Goal: Task Accomplishment & Management: Use online tool/utility

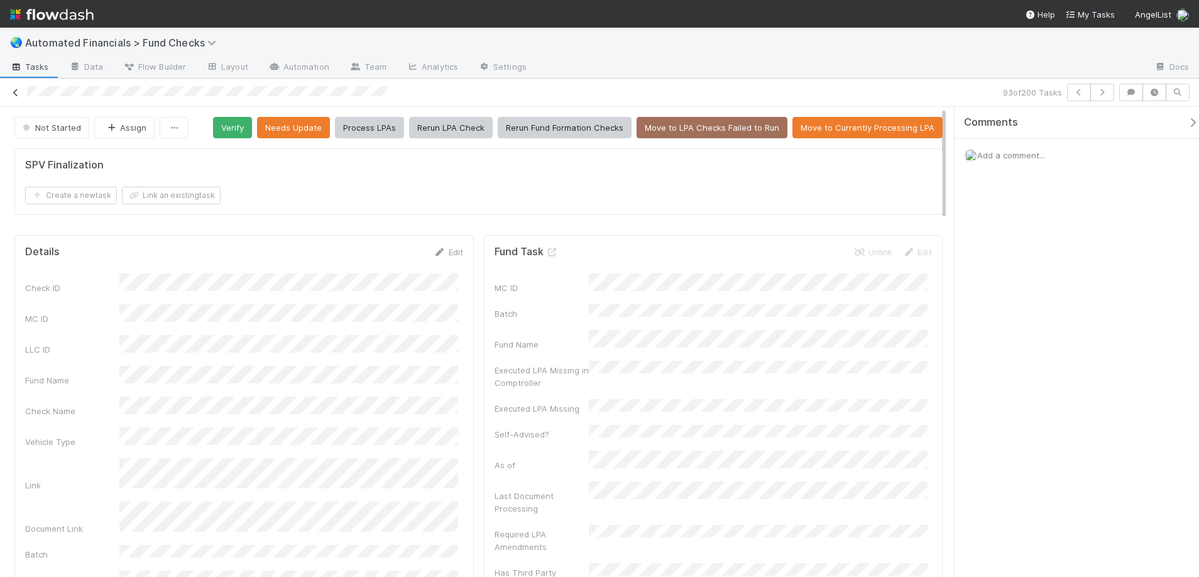
click at [19, 89] on icon at bounding box center [15, 93] width 13 height 8
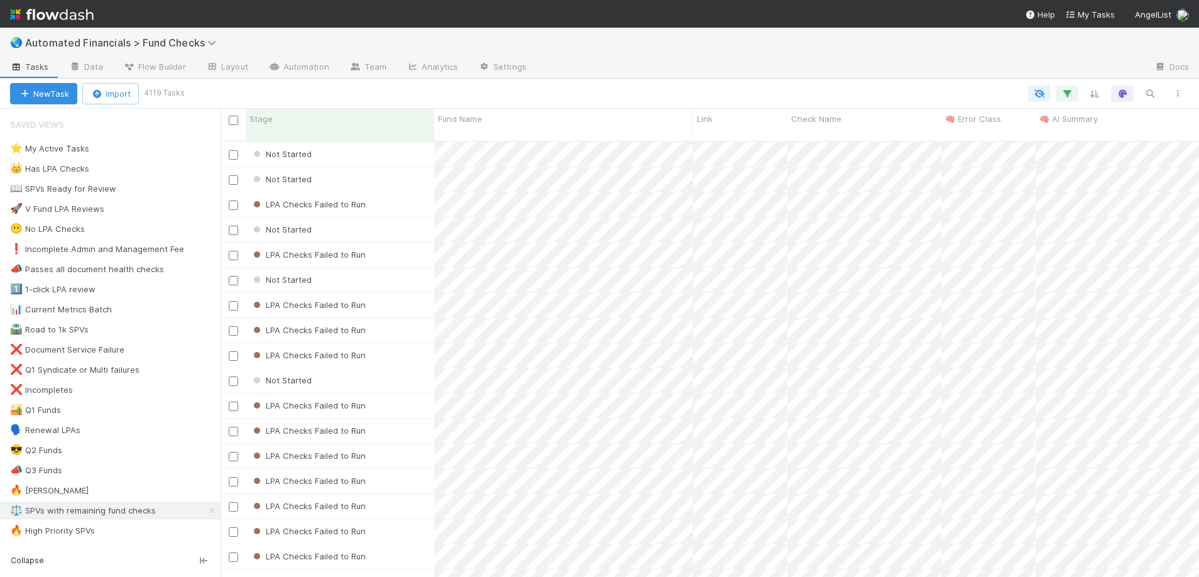
scroll to position [437, 969]
click at [66, 525] on div "🔥 High Priority SPVs" at bounding box center [52, 531] width 85 height 16
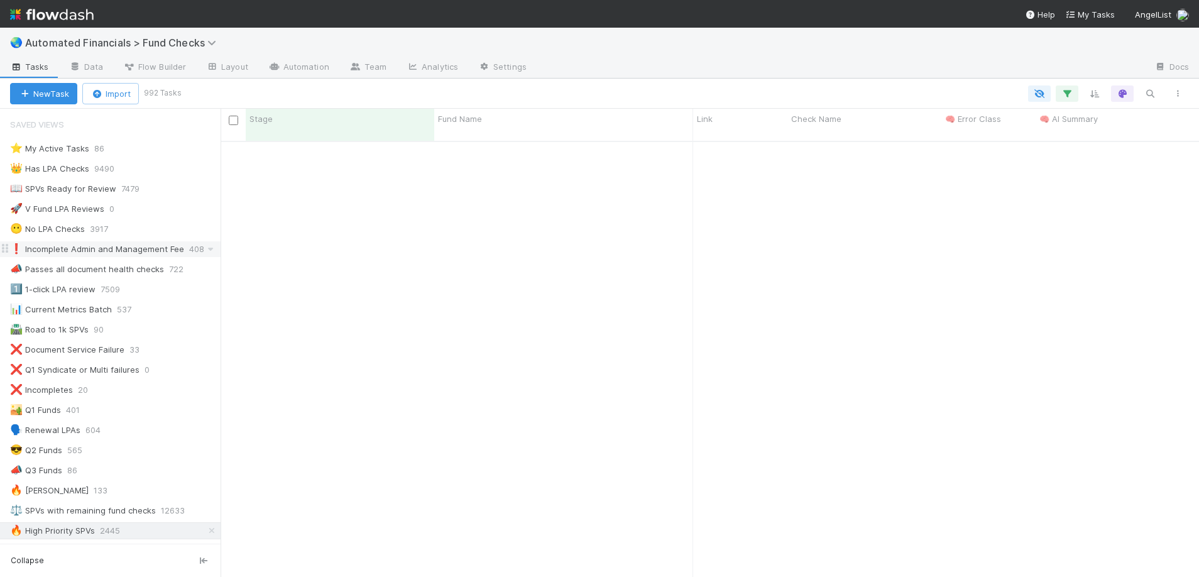
scroll to position [4591, 0]
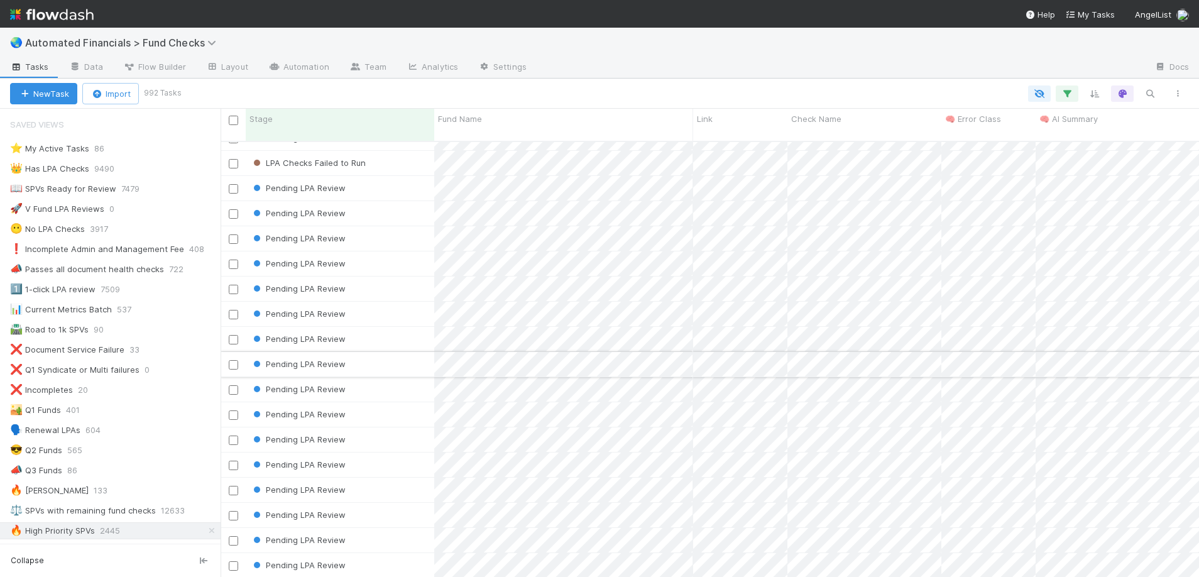
click at [388, 355] on div "Pending LPA Review" at bounding box center [340, 364] width 189 height 25
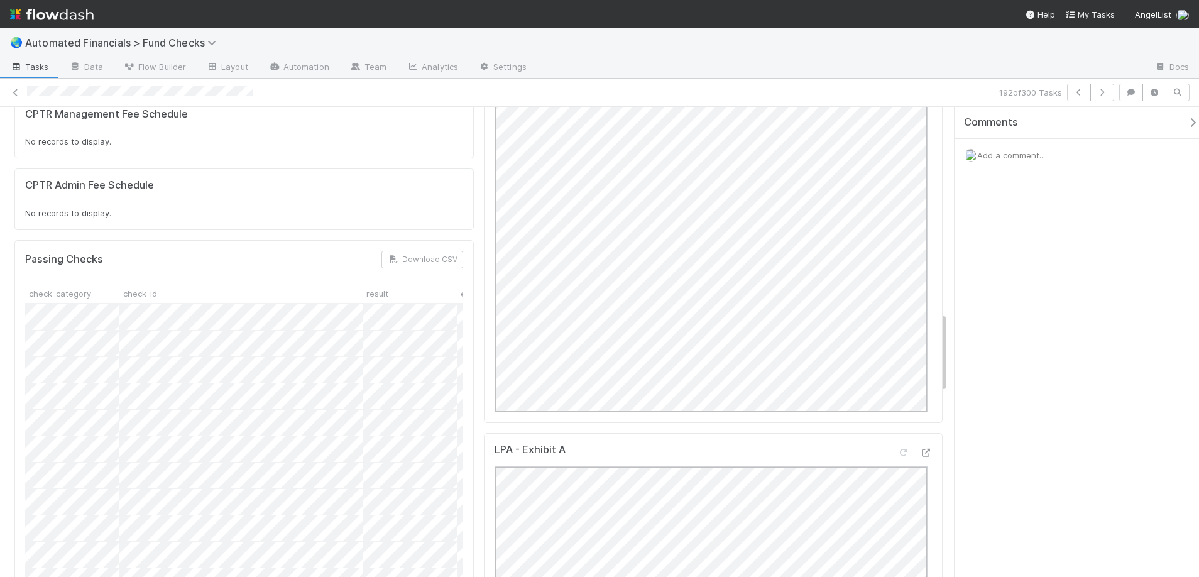
scroll to position [1201, 0]
click at [1190, 121] on button "button" at bounding box center [1196, 122] width 26 height 11
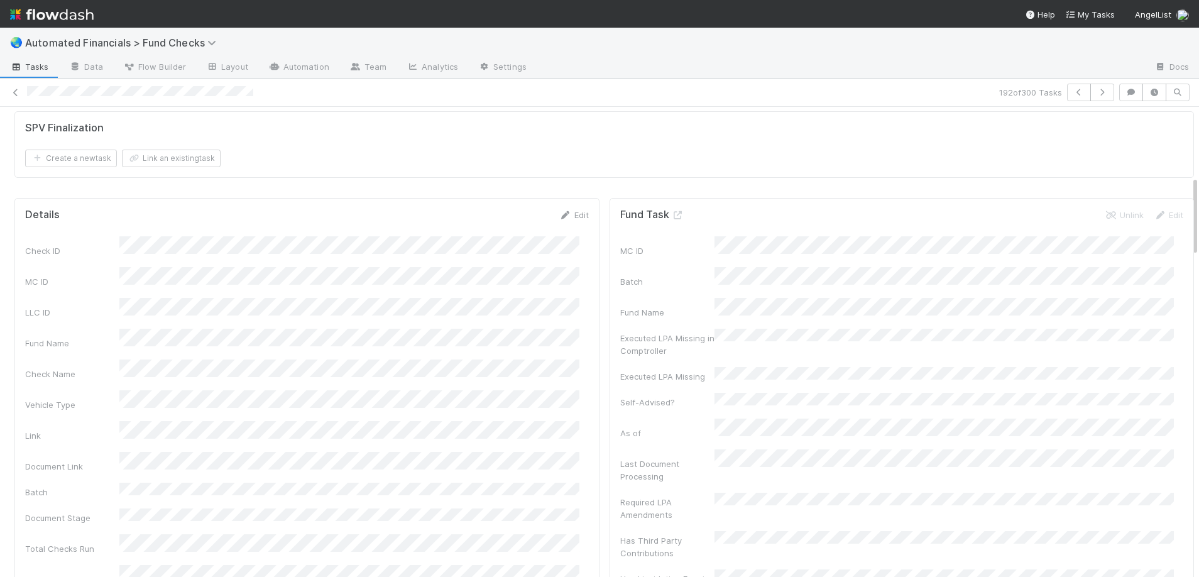
scroll to position [0, 0]
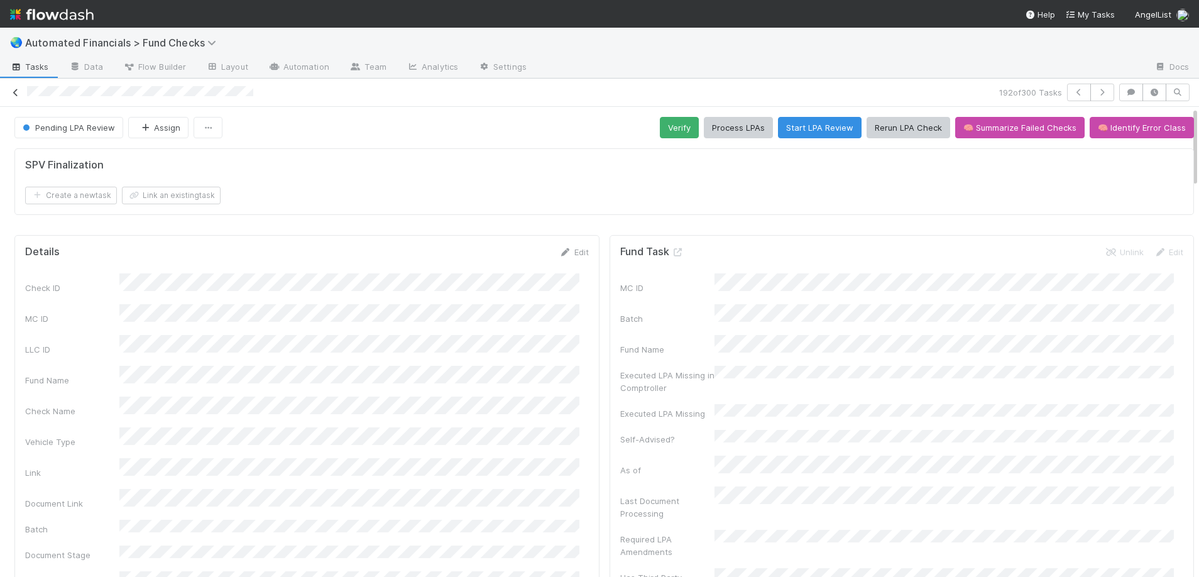
click at [15, 94] on icon at bounding box center [15, 93] width 13 height 8
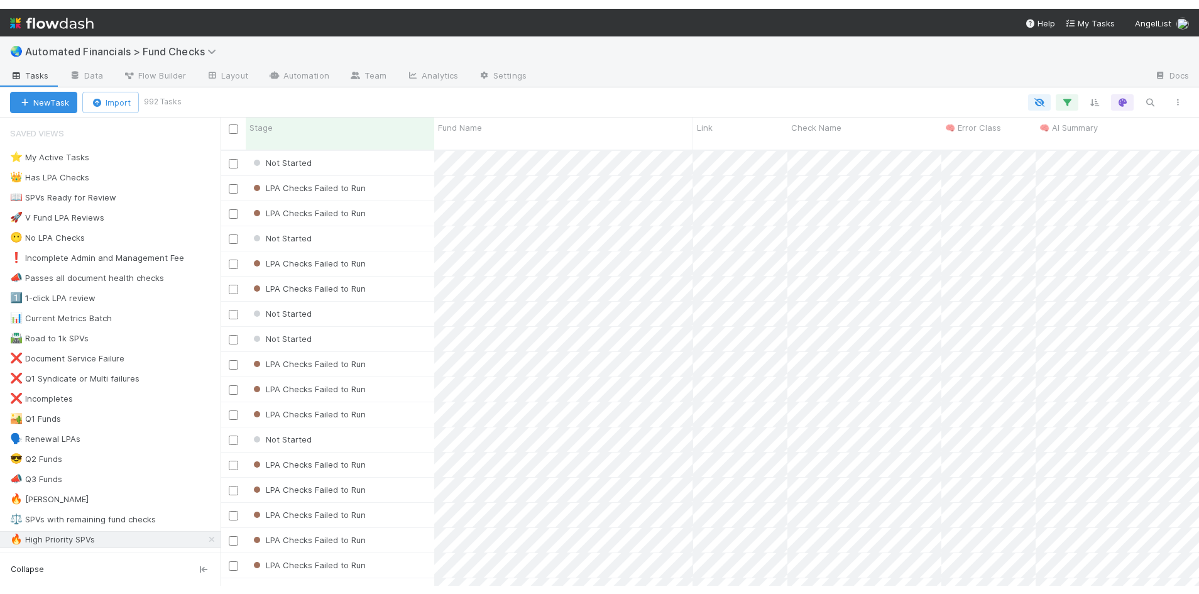
scroll to position [437, 969]
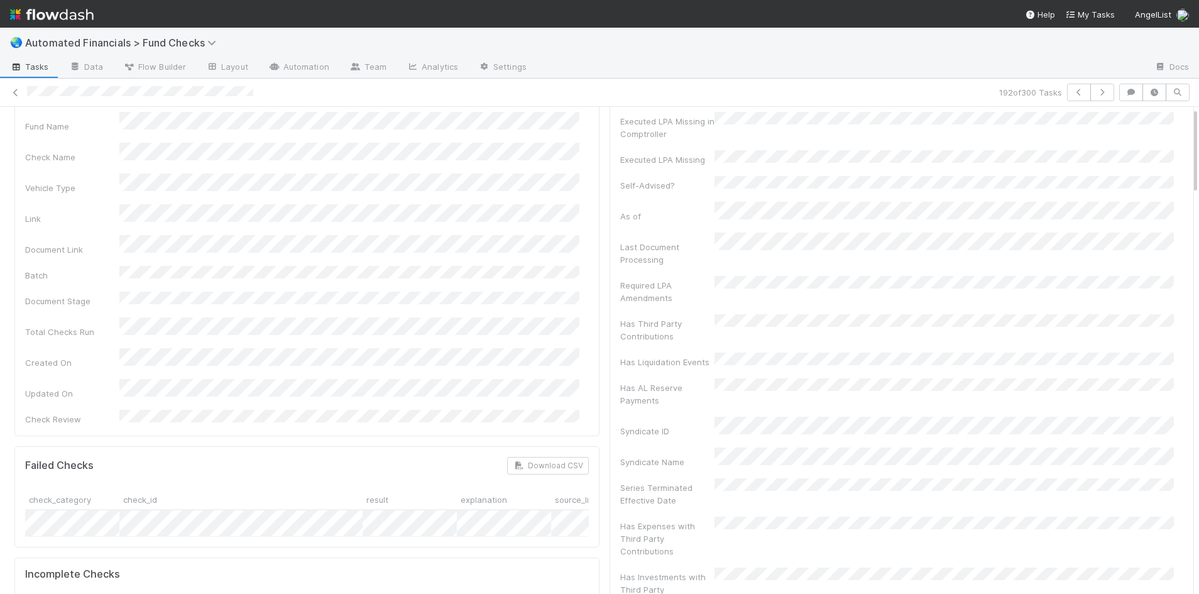
scroll to position [357, 0]
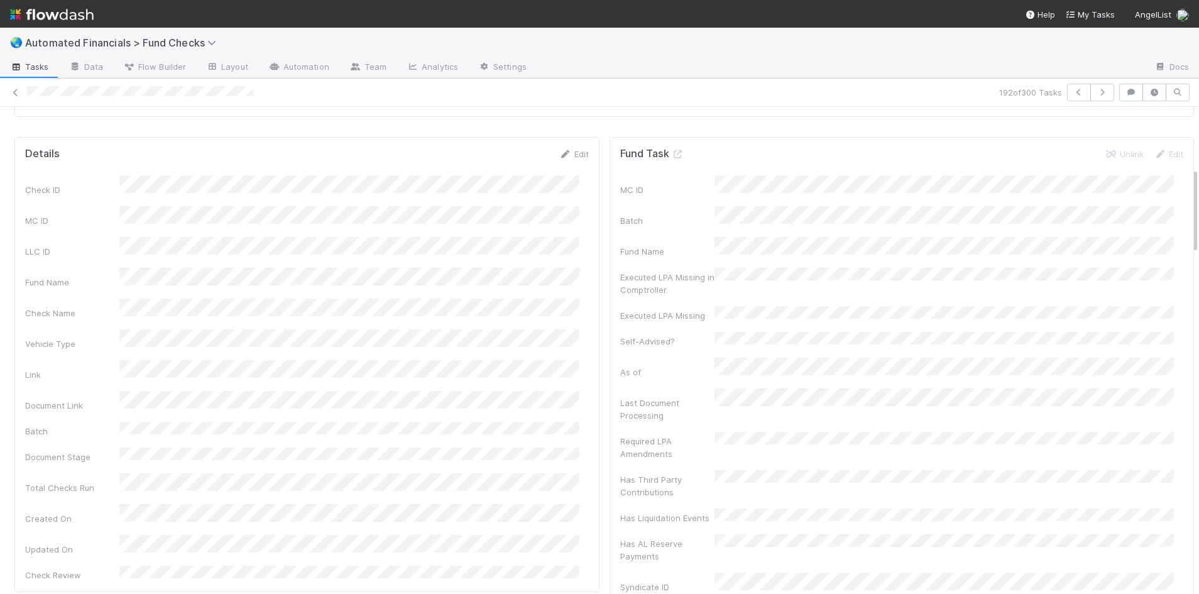
scroll to position [0, 0]
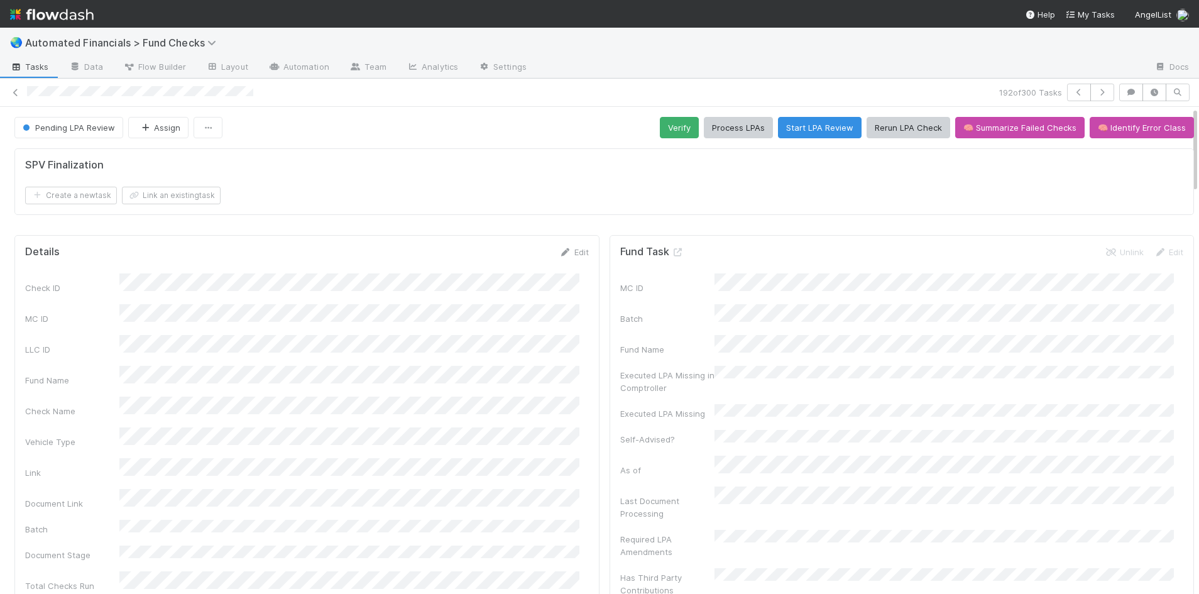
click at [351, 201] on div "Create a new task Link an existing task" at bounding box center [604, 196] width 1158 height 18
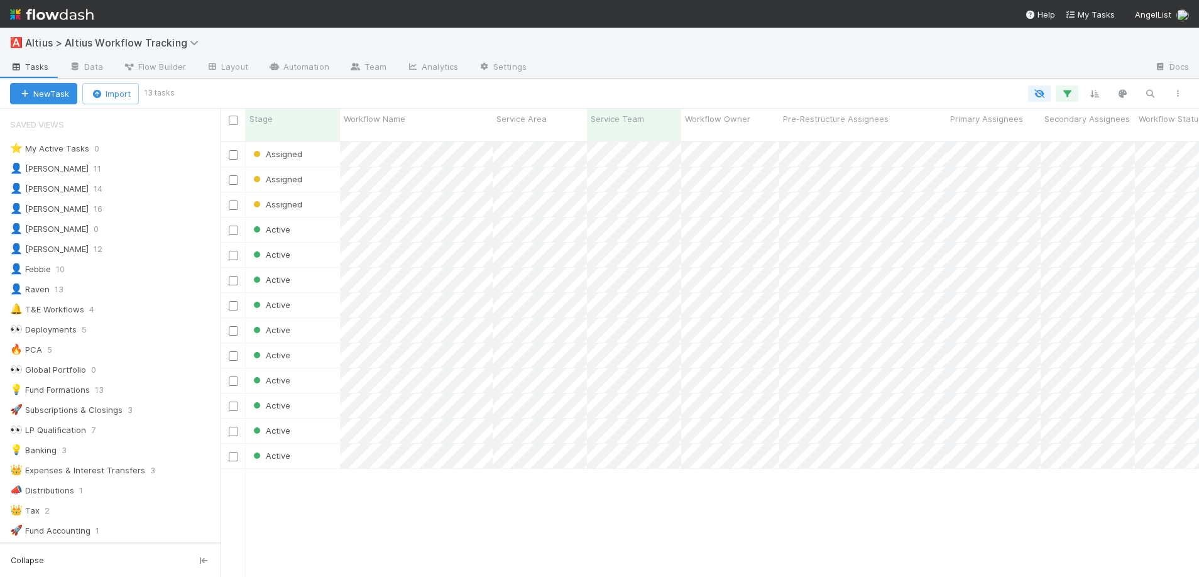
scroll to position [191, 0]
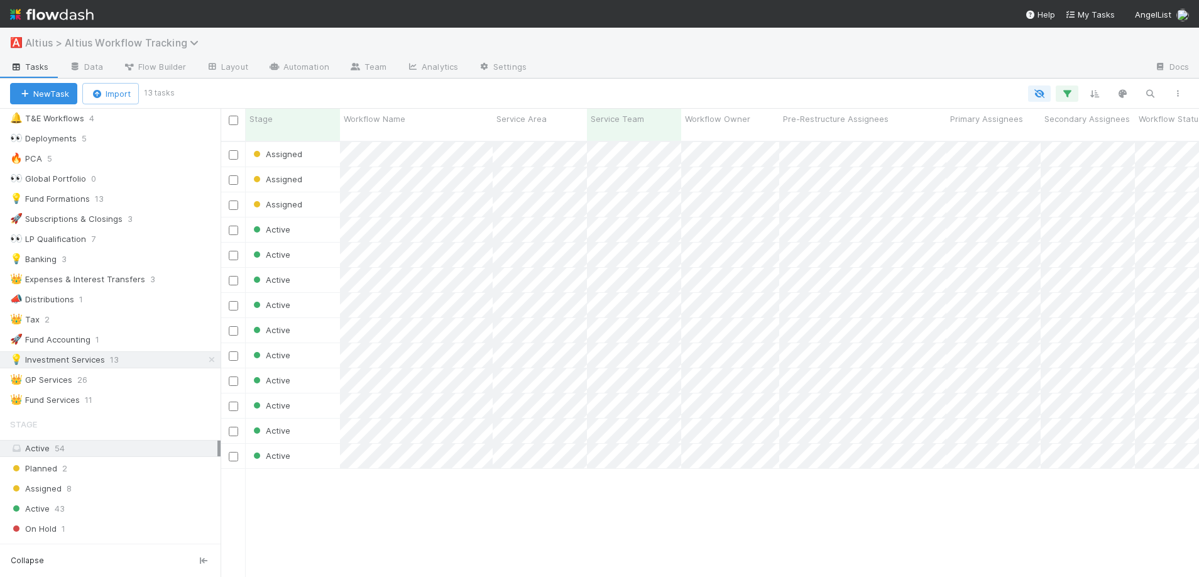
click at [162, 38] on span "Altius > Altius Workflow Tracking" at bounding box center [115, 42] width 180 height 13
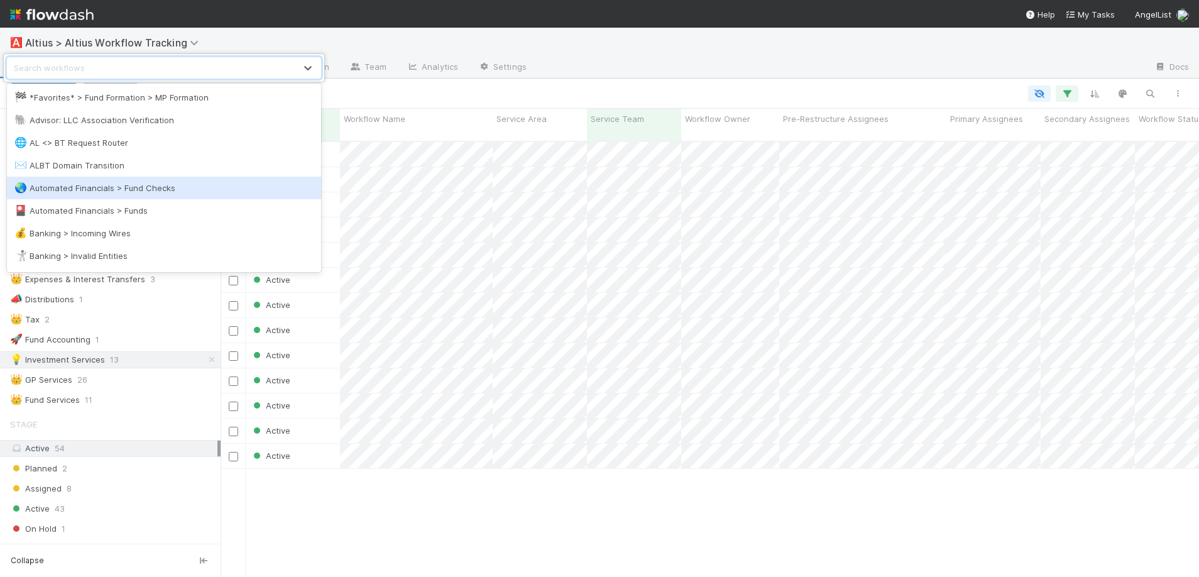
click at [126, 194] on div "🌏 Automated Financials > Fund Checks" at bounding box center [163, 188] width 299 height 13
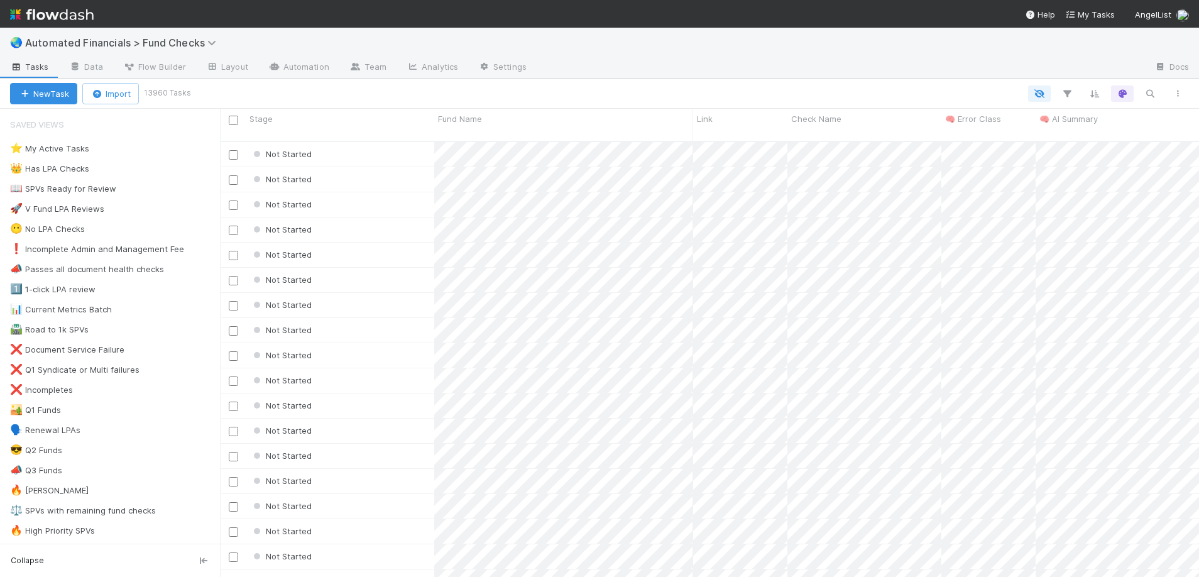
scroll to position [437, 969]
click at [64, 529] on div "🔥 High Priority SPVs" at bounding box center [52, 531] width 85 height 16
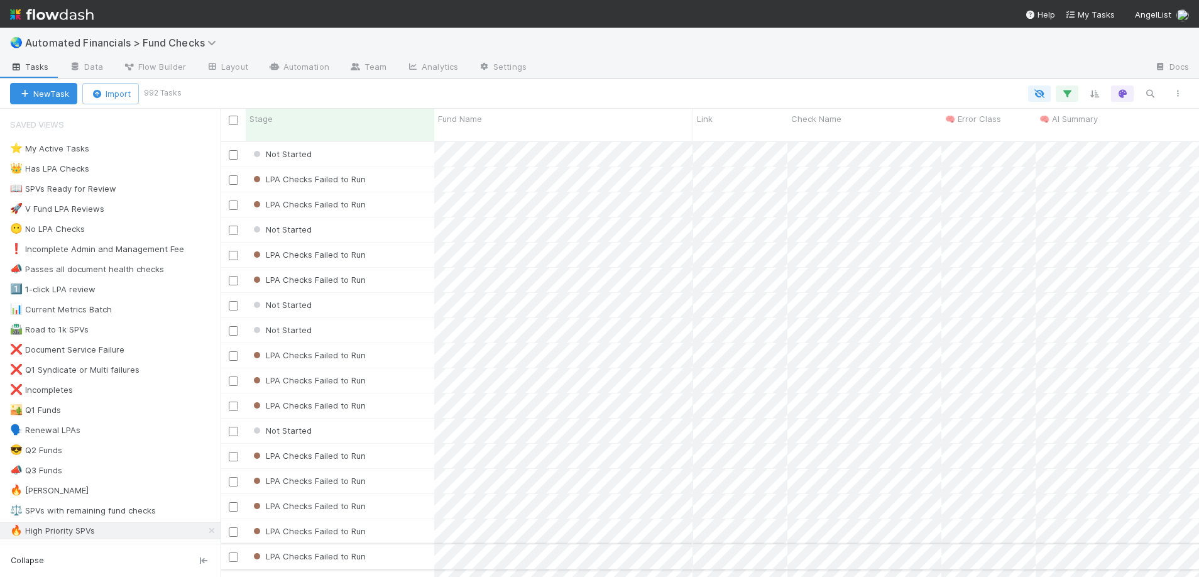
scroll to position [437, 969]
click at [74, 507] on div "⚖️ SPVs with remaining fund checks" at bounding box center [83, 511] width 146 height 16
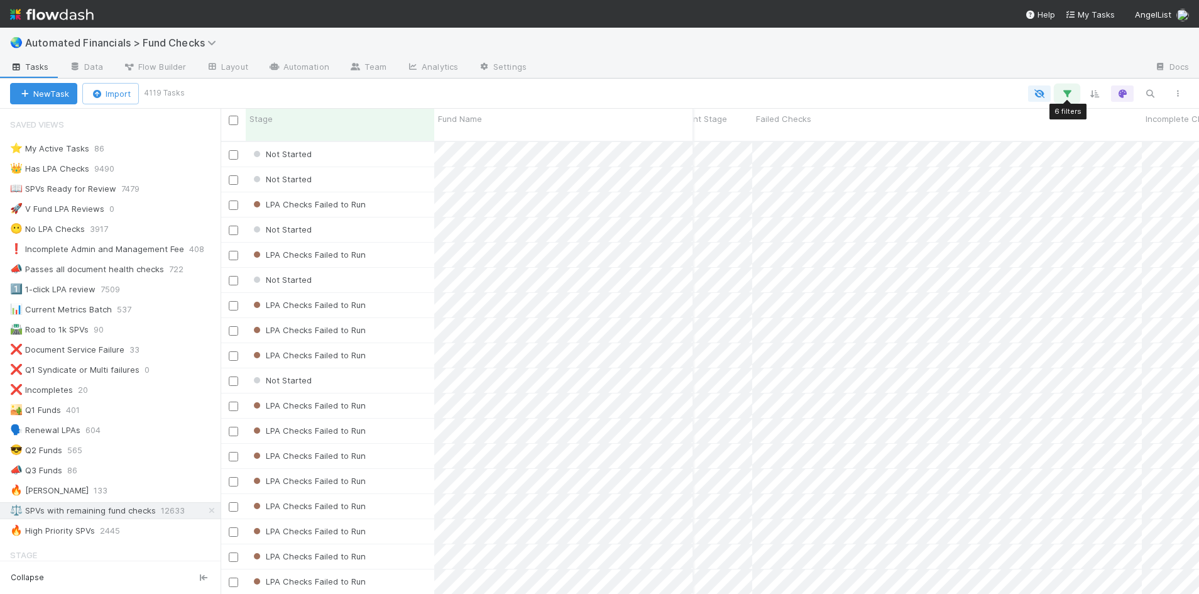
click at [1069, 97] on icon "button" at bounding box center [1067, 93] width 13 height 11
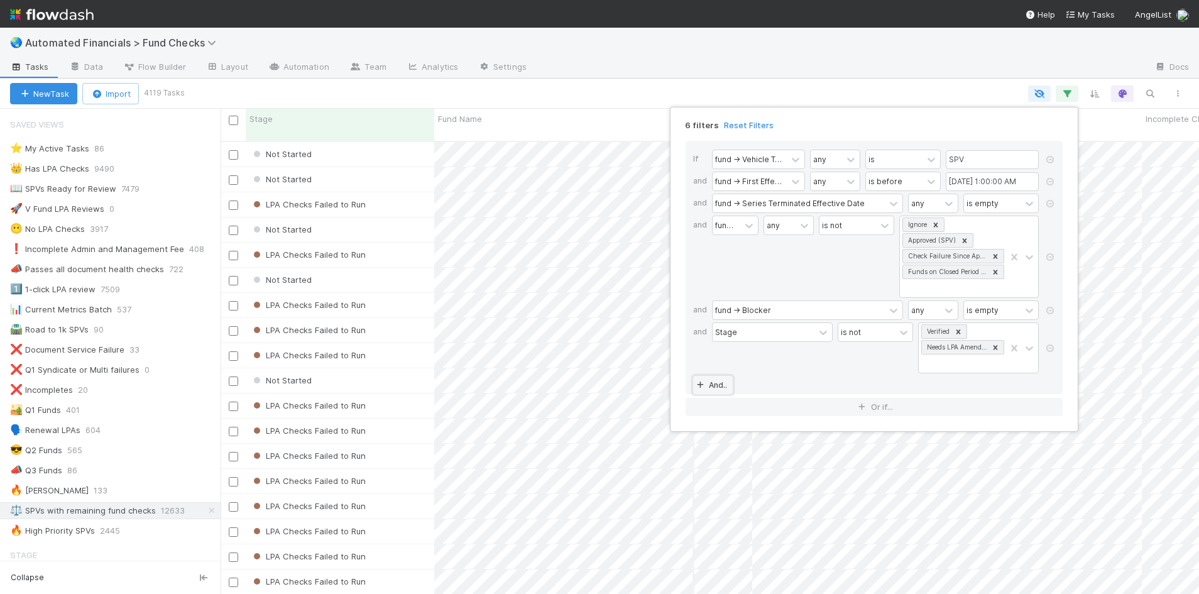
click at [706, 391] on link "And.." at bounding box center [713, 385] width 40 height 18
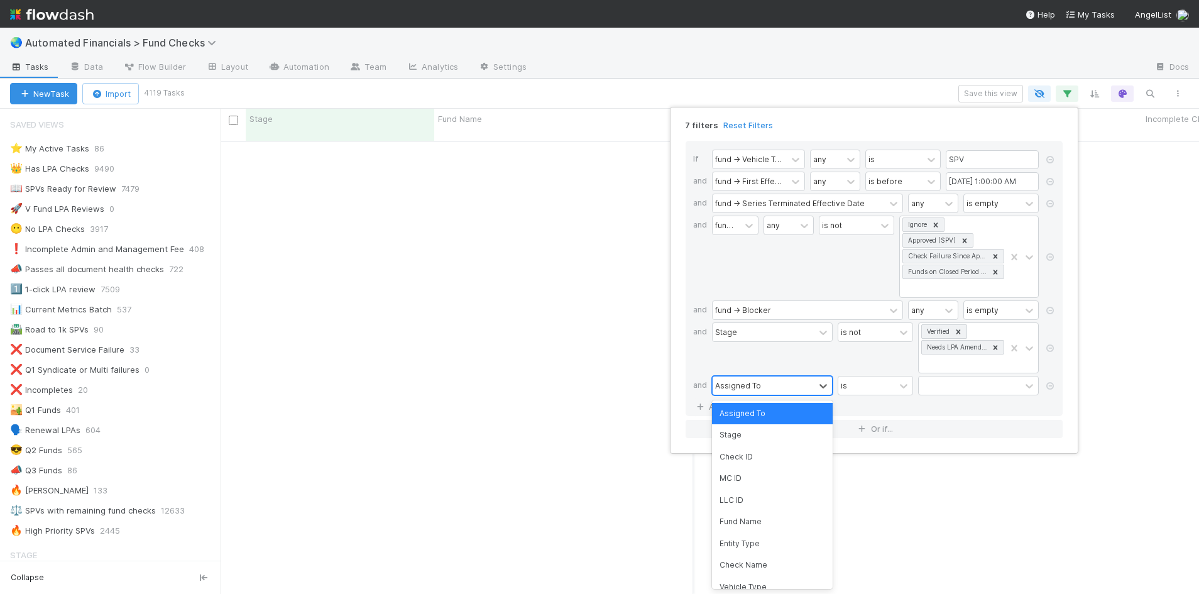
click at [759, 392] on div "Assigned To" at bounding box center [764, 385] width 102 height 18
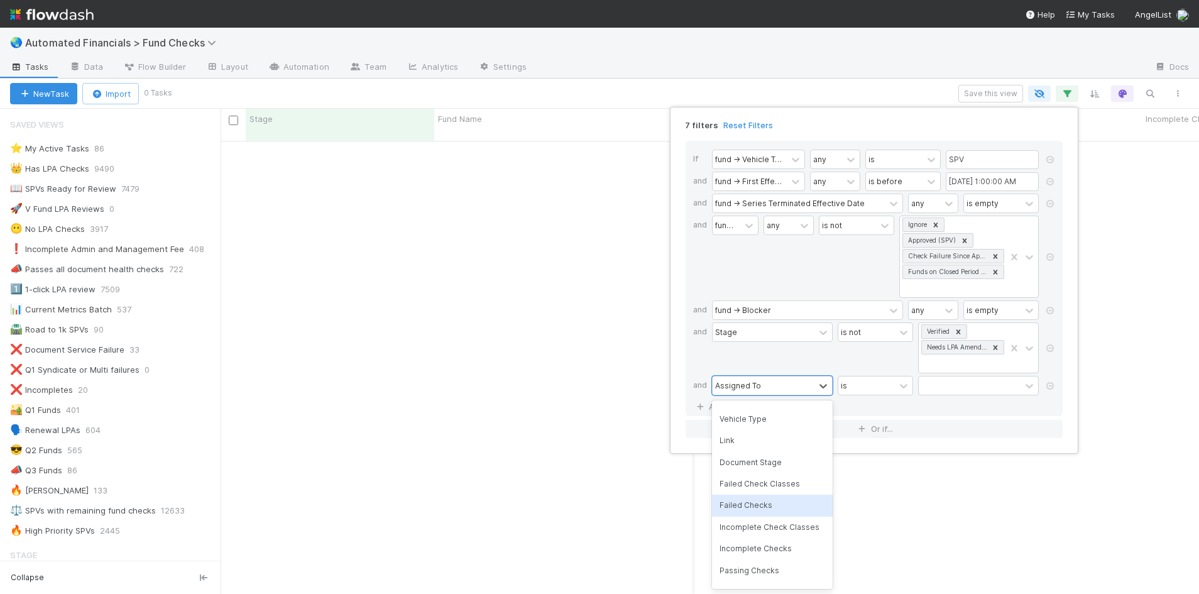
click at [759, 505] on div "Failed Checks" at bounding box center [772, 505] width 121 height 21
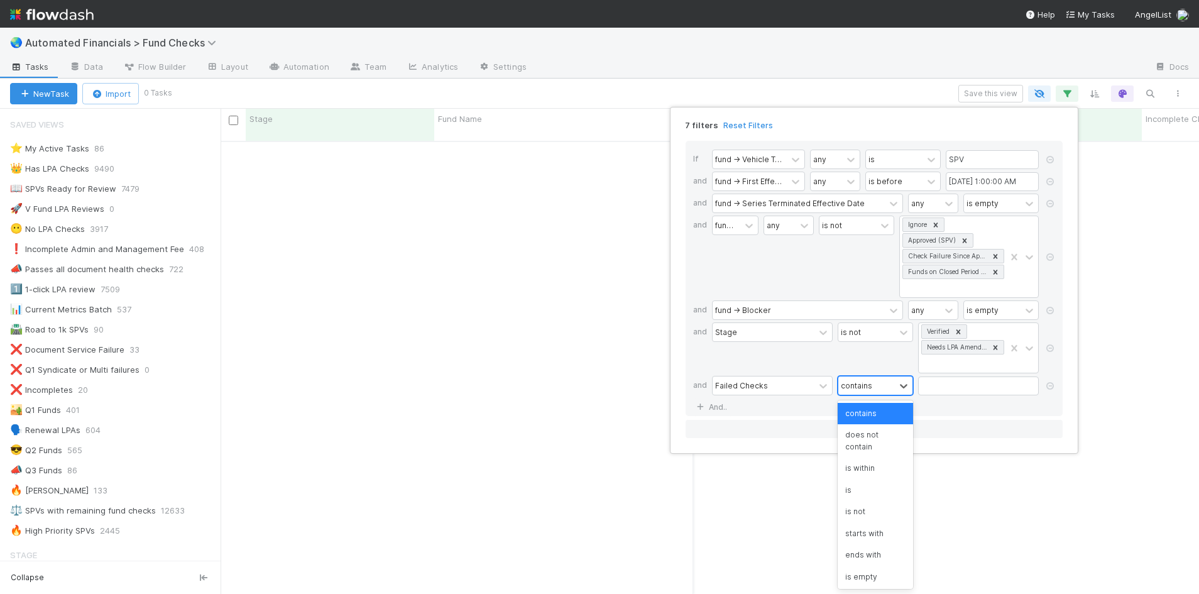
click at [863, 385] on div "contains" at bounding box center [856, 385] width 31 height 11
click at [951, 383] on input "text" at bounding box center [978, 385] width 121 height 19
type input "fund lead"
click at [838, 82] on div "7 filters Reset Filters If fund -> Vehicle Type any is SPV and fund -> First Ef…" at bounding box center [599, 297] width 1199 height 594
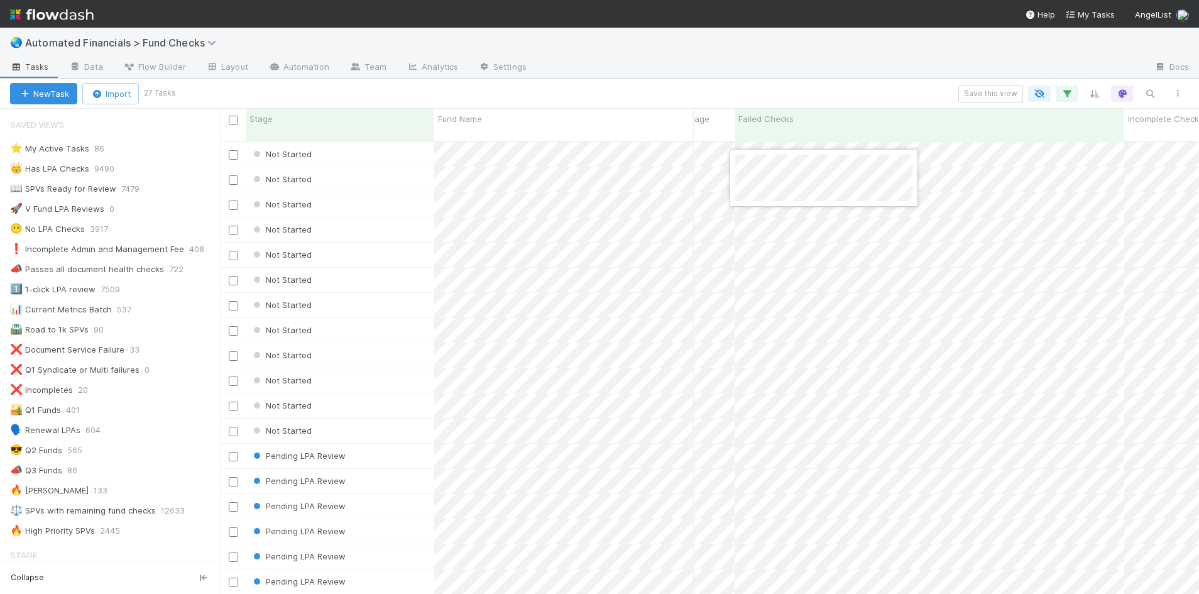
click at [985, 164] on div at bounding box center [599, 297] width 1199 height 594
click at [503, 121] on div "Fund Name" at bounding box center [564, 118] width 252 height 13
click at [494, 136] on div "Sort A → Z" at bounding box center [510, 142] width 143 height 19
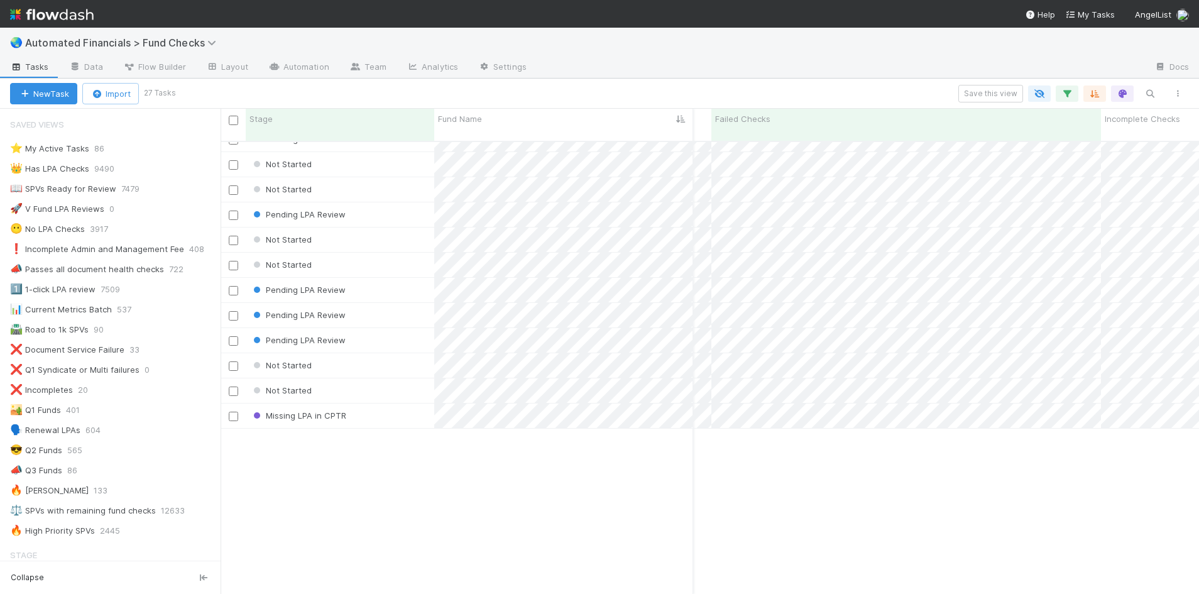
scroll to position [0, 1024]
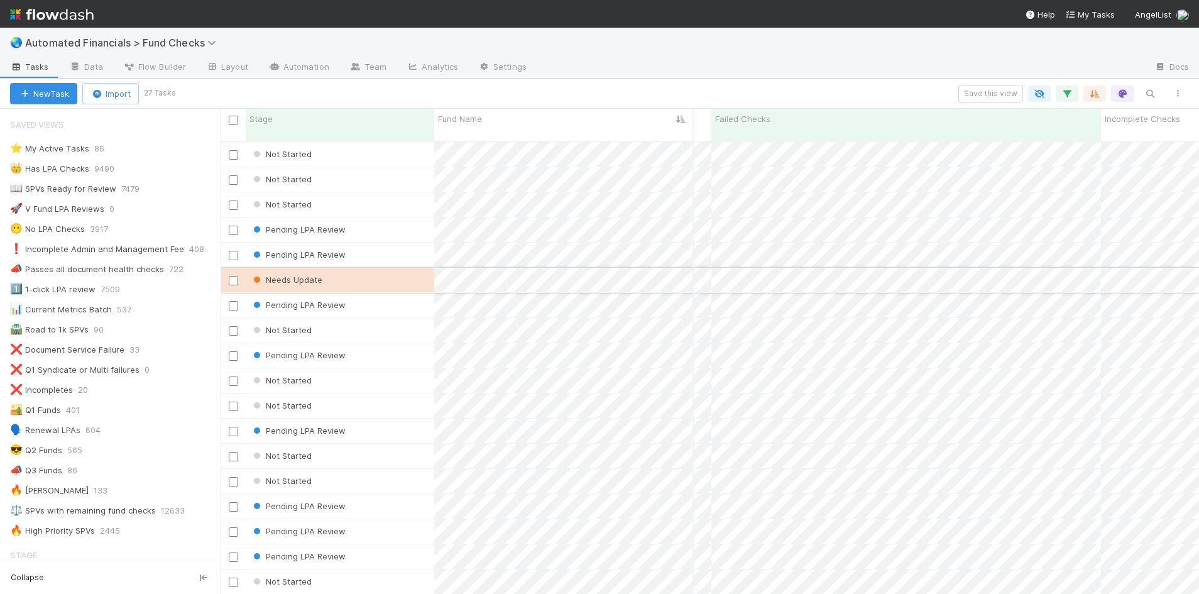
click at [404, 272] on div "Needs Update" at bounding box center [340, 280] width 189 height 25
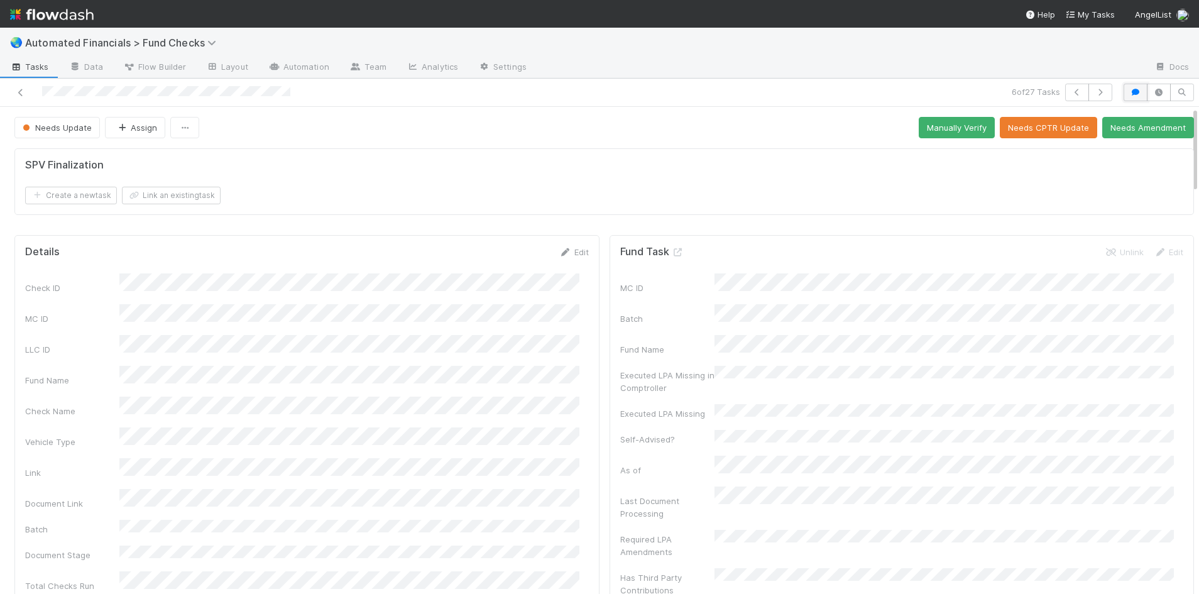
click at [1131, 90] on icon "button" at bounding box center [1135, 93] width 13 height 8
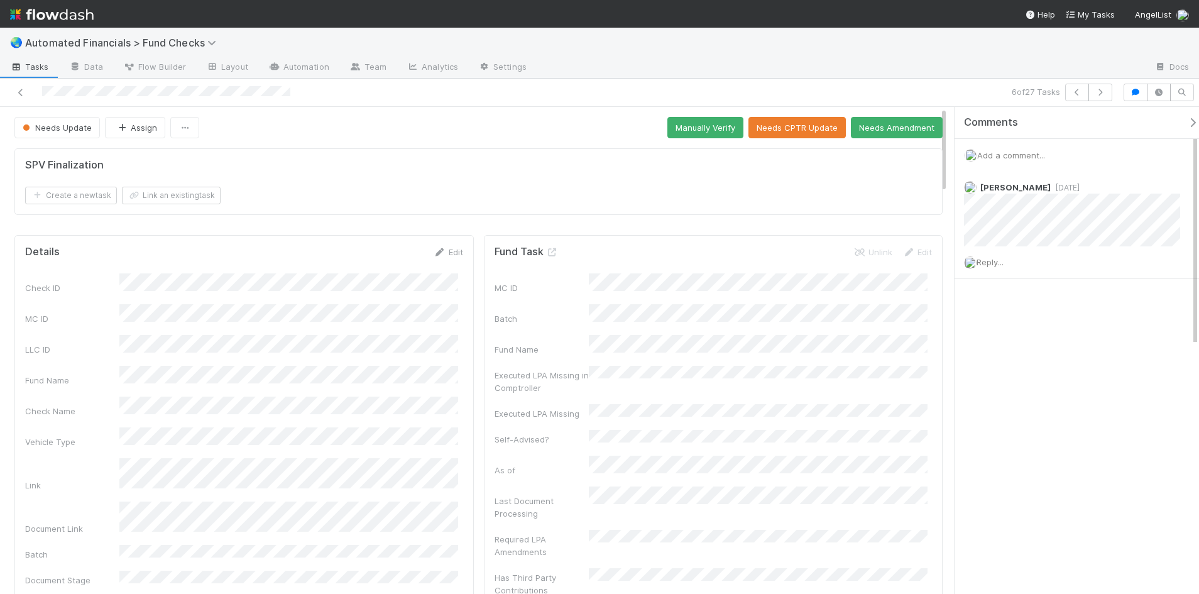
click at [474, 224] on div "SPV Finalization Create a new task Link an existing task" at bounding box center [478, 186] width 938 height 87
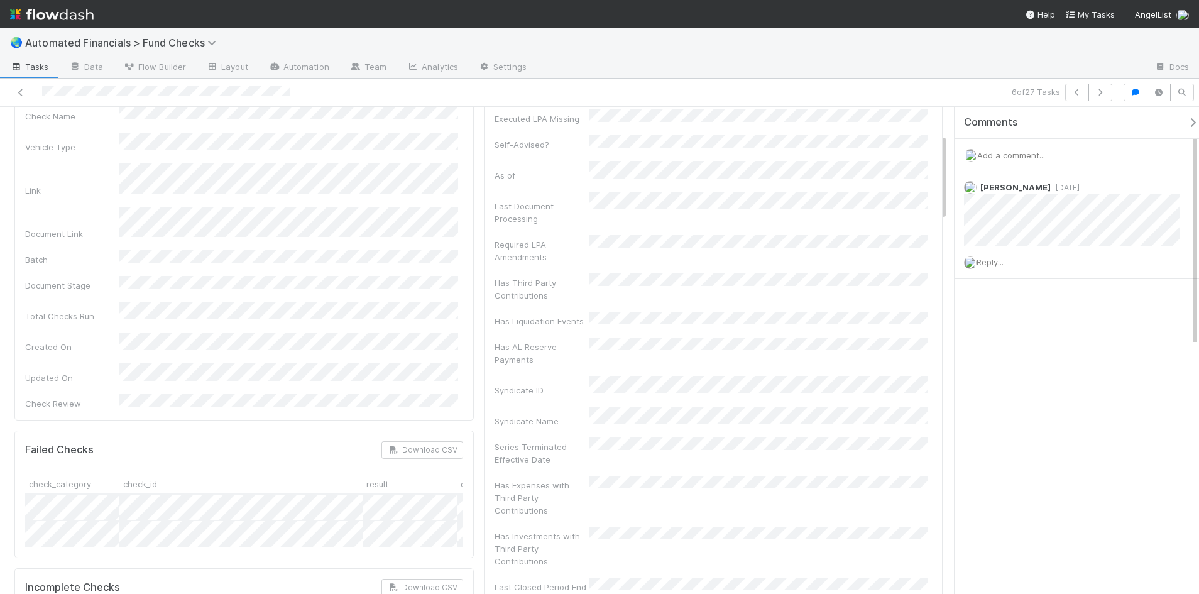
scroll to position [314, 0]
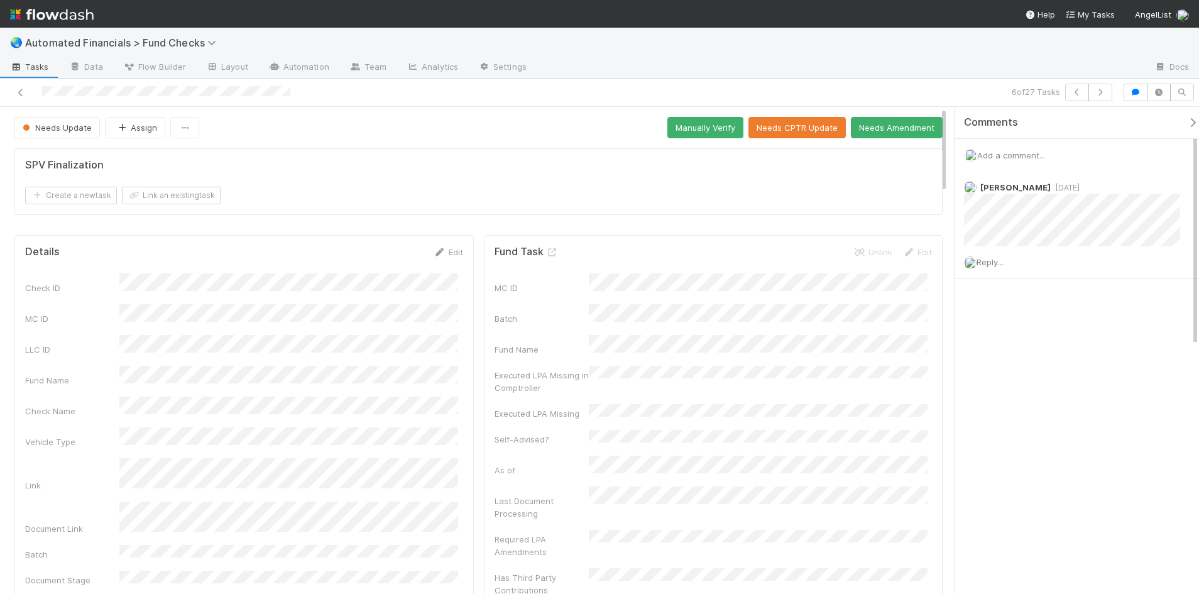
click at [469, 207] on div "SPV Finalization Create a new task Link an existing task" at bounding box center [478, 181] width 928 height 67
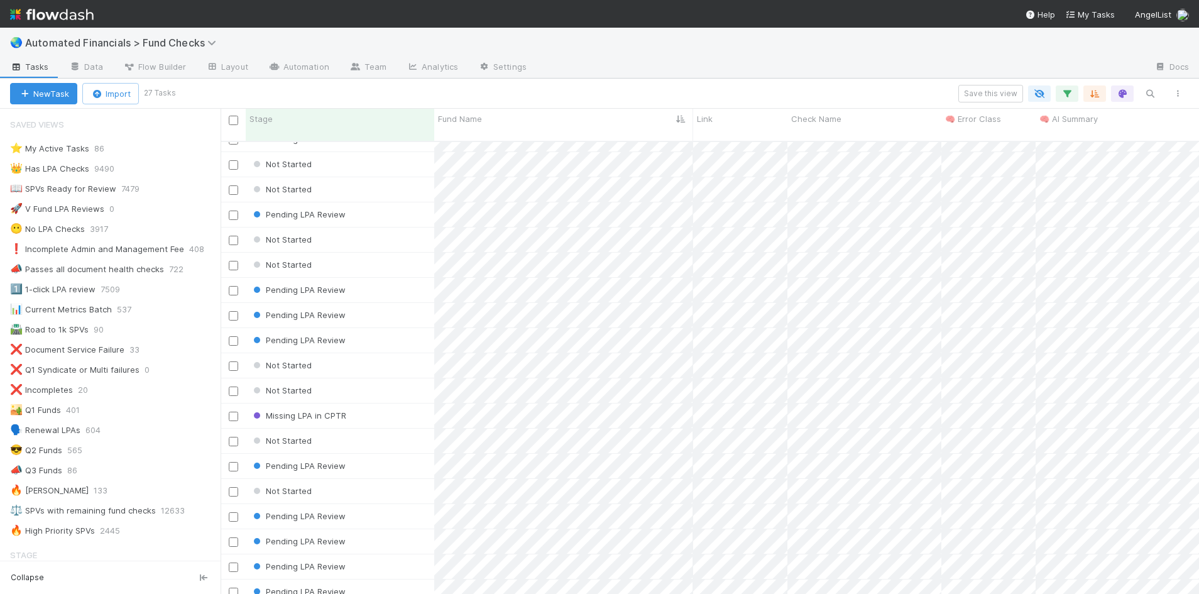
scroll to position [226, 0]
click at [390, 403] on div "Missing LPA in CPTR" at bounding box center [340, 415] width 189 height 25
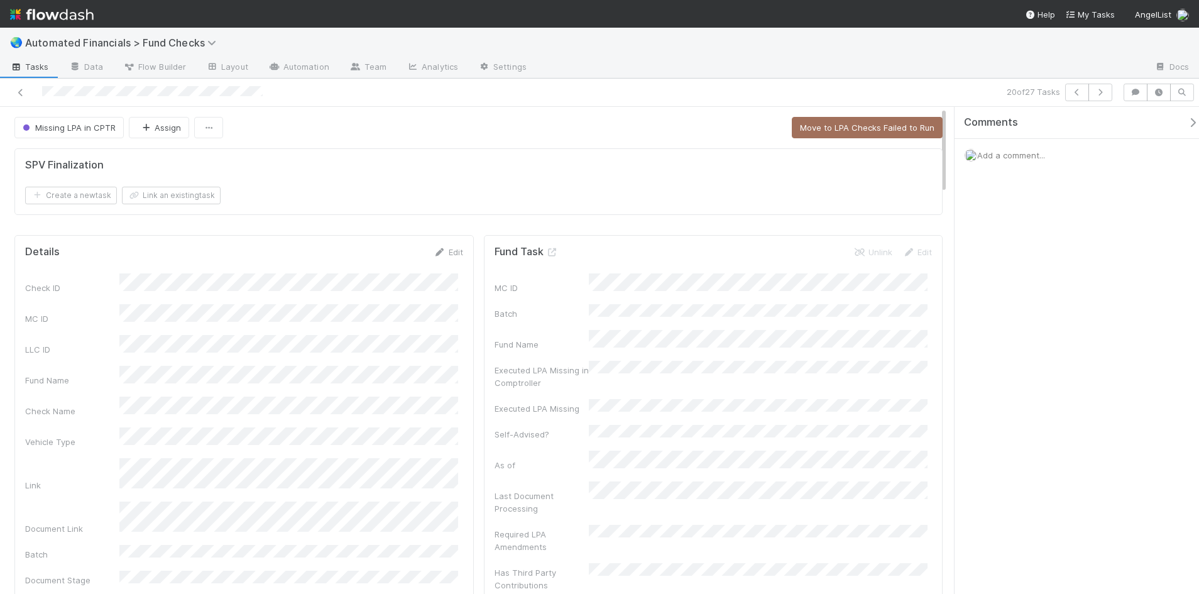
click at [1186, 127] on icon "button" at bounding box center [1192, 123] width 13 height 10
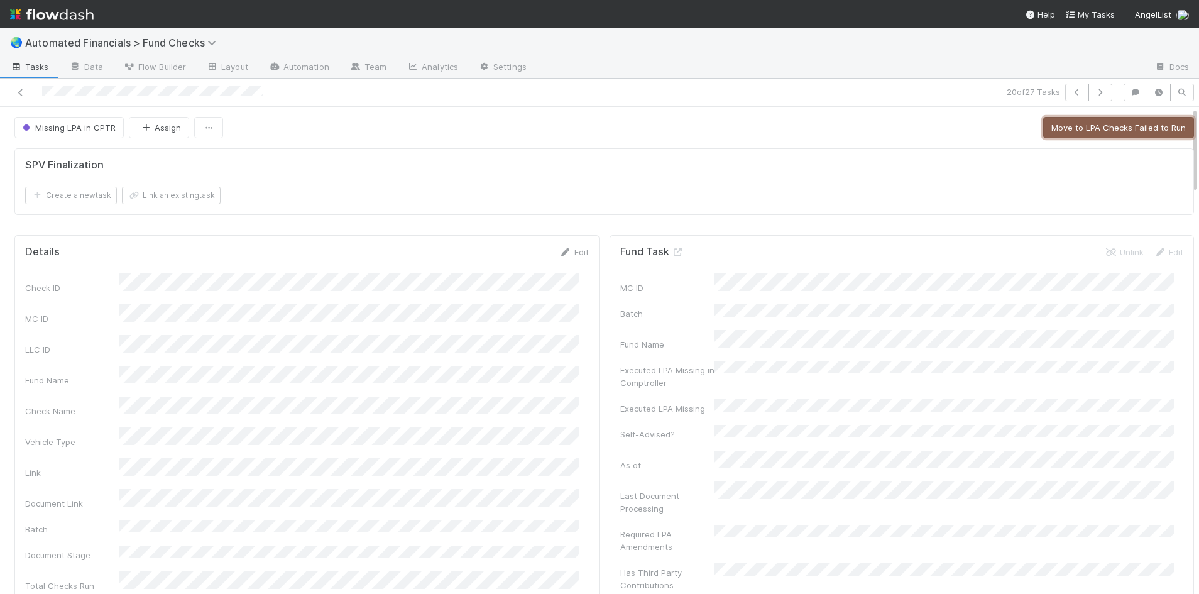
click at [1078, 136] on button "Move to LPA Checks Failed to Run" at bounding box center [1118, 127] width 151 height 21
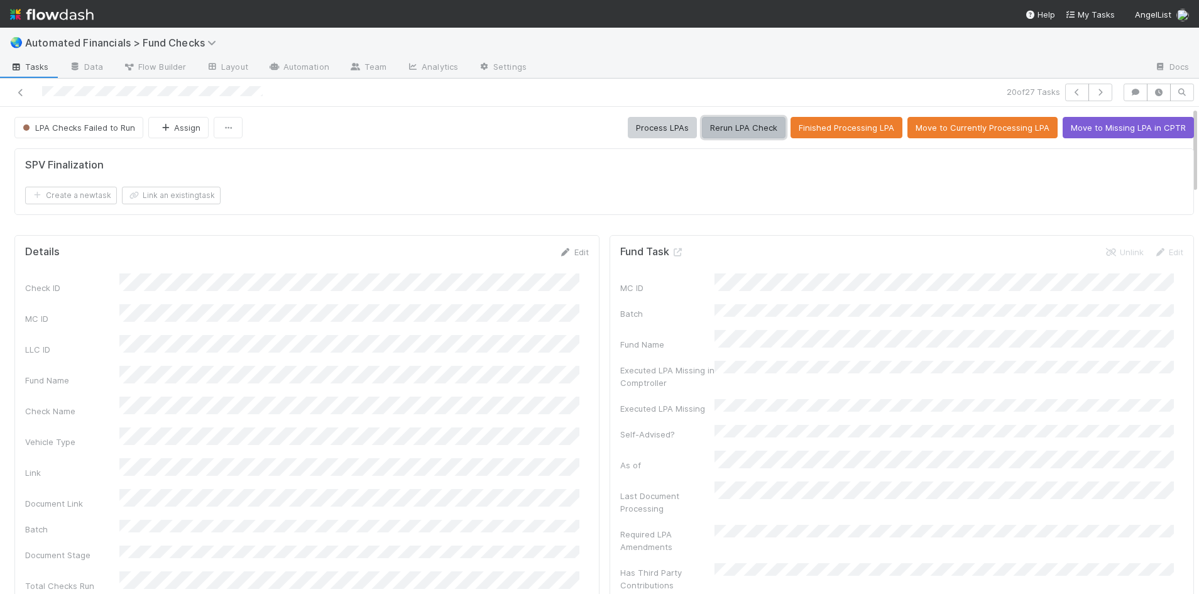
click at [745, 126] on button "Rerun LPA Check" at bounding box center [744, 127] width 84 height 21
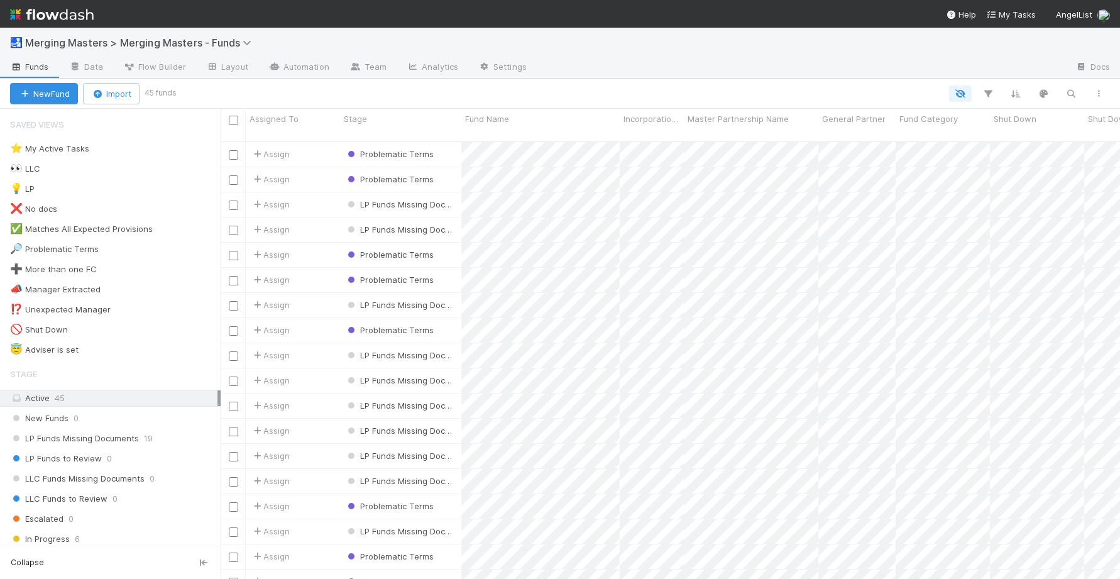
scroll to position [439, 890]
click at [74, 20] on img at bounding box center [52, 14] width 84 height 21
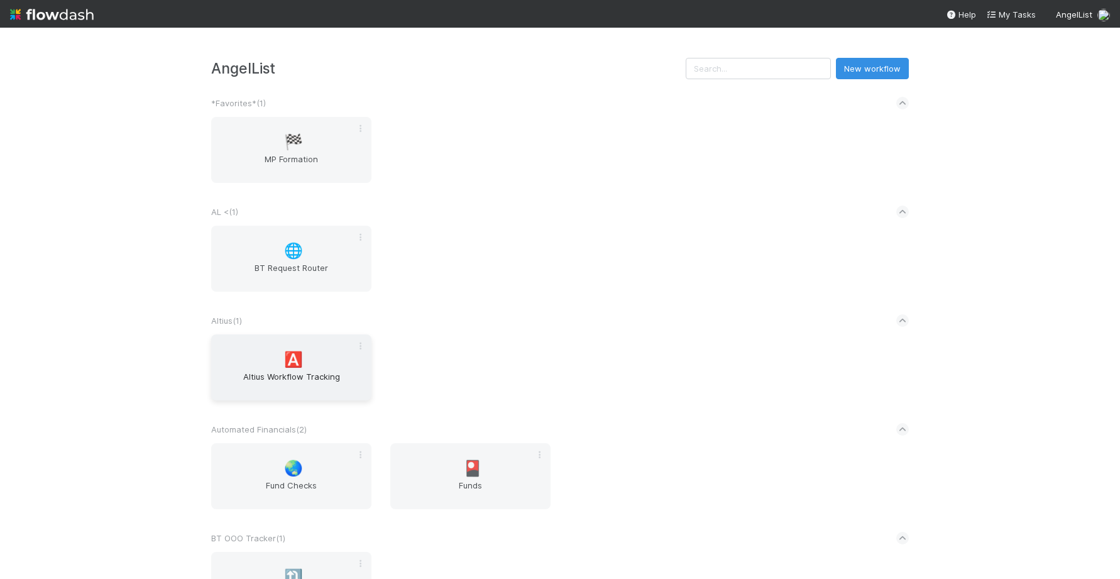
click at [291, 375] on span "Altius Workflow Tracking" at bounding box center [291, 382] width 150 height 25
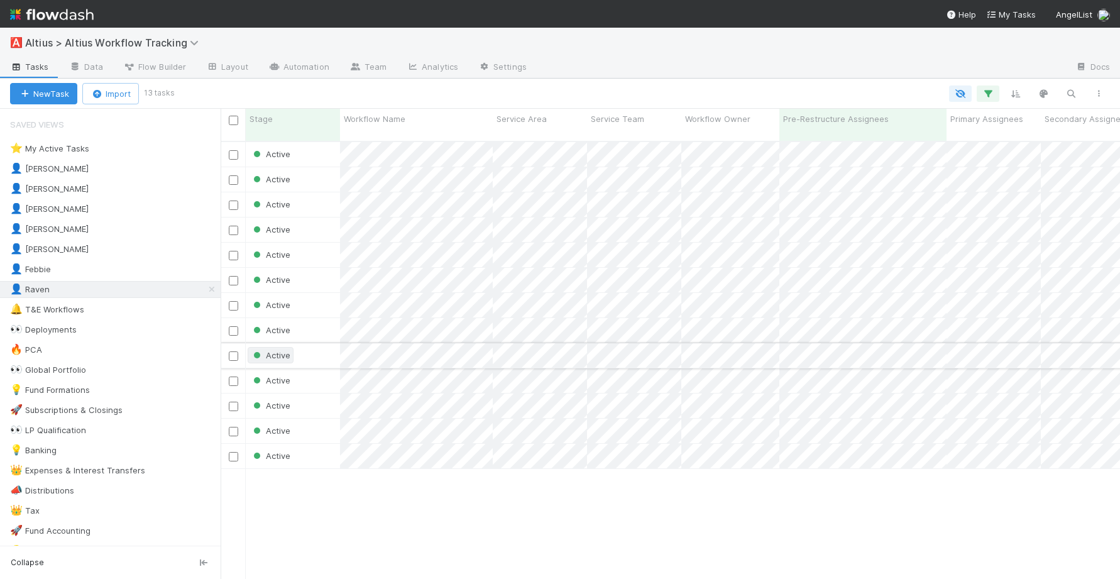
scroll to position [439, 890]
click at [136, 163] on div "👤 Loraine 11" at bounding box center [115, 169] width 211 height 16
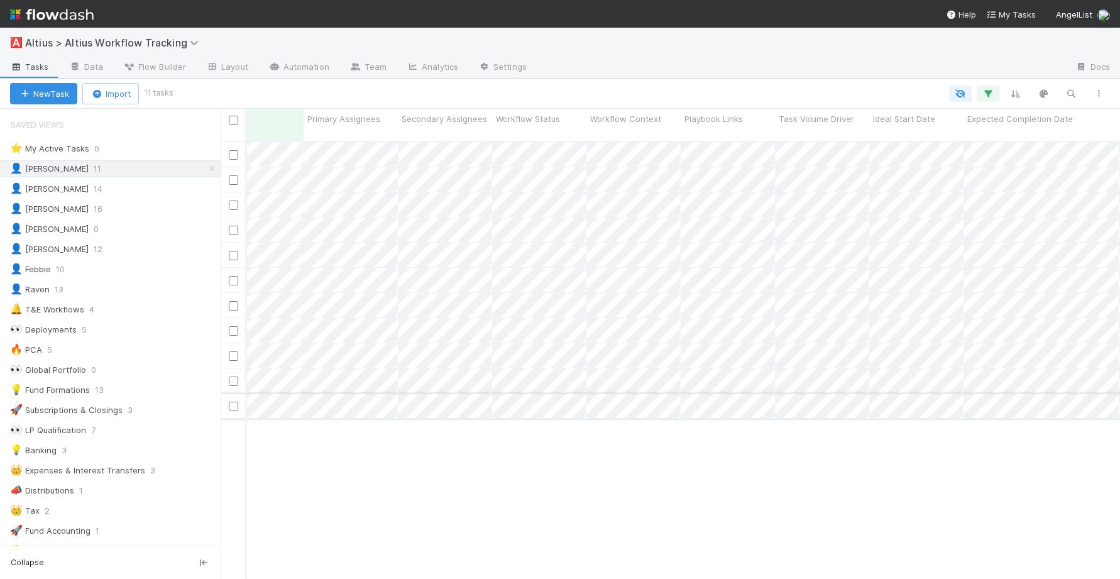
scroll to position [0, 714]
